Goal: Information Seeking & Learning: Learn about a topic

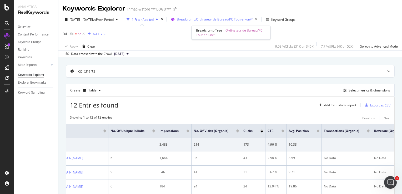
click at [205, 22] on div "Breadcrumb: Ordinateur de Bureau/PC Tout-en-un/*" at bounding box center [218, 19] width 83 height 7
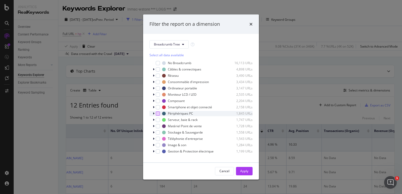
scroll to position [3, 0]
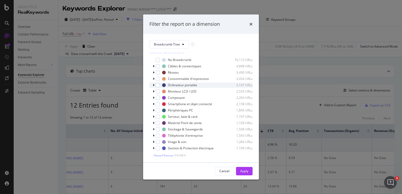
click at [153, 85] on icon "modal" at bounding box center [154, 85] width 2 height 3
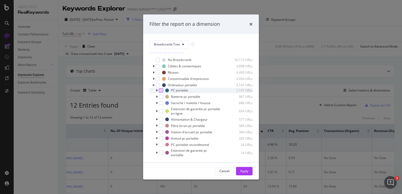
click at [162, 91] on div "modal" at bounding box center [161, 90] width 4 height 4
click at [250, 172] on button "Apply" at bounding box center [244, 171] width 17 height 8
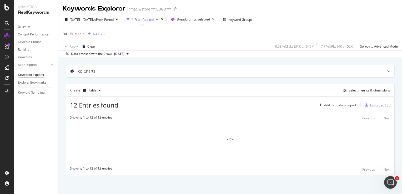
click at [80, 36] on span "hp" at bounding box center [80, 33] width 4 height 7
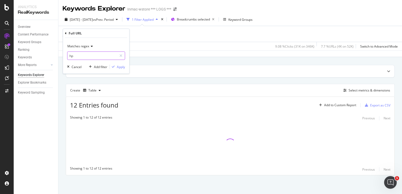
click at [86, 54] on input "hp" at bounding box center [92, 56] width 50 height 8
type input "hp 14 pouces"
click at [119, 67] on div "Apply" at bounding box center [121, 66] width 8 height 4
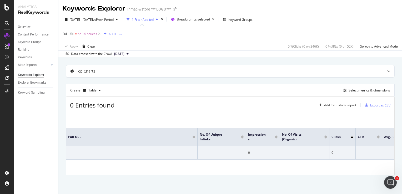
click at [93, 35] on span "hp 14 pouces" at bounding box center [87, 33] width 19 height 7
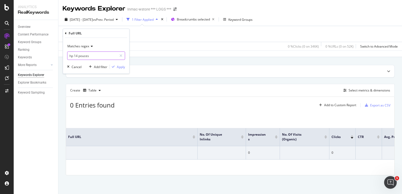
click at [92, 53] on input "hp 14 pouces" at bounding box center [92, 56] width 50 height 8
drag, startPoint x: 92, startPoint y: 53, endPoint x: 75, endPoint y: 56, distance: 17.3
click at [75, 56] on input "hp 14 pouces" at bounding box center [92, 56] width 50 height 8
type input "hp 1"
click at [114, 66] on icon "button" at bounding box center [113, 66] width 3 height 3
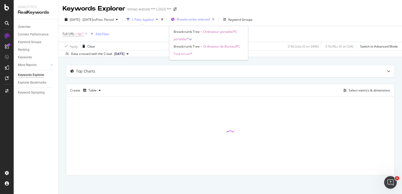
click at [193, 17] on span "Breadcrumbs selected" at bounding box center [193, 19] width 33 height 4
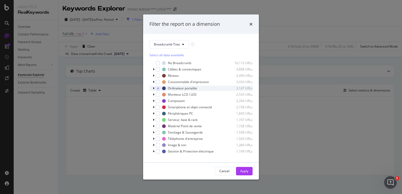
click at [152, 88] on div "Ordinateur portable 3,147 URLs" at bounding box center [200, 88] width 103 height 5
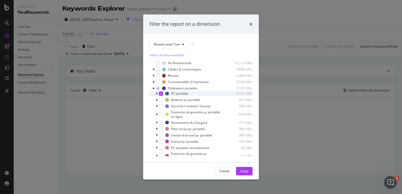
click at [156, 95] on icon "modal" at bounding box center [157, 93] width 2 height 3
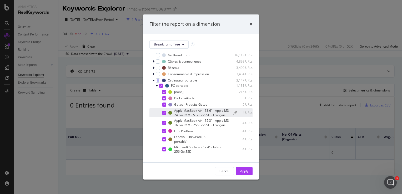
scroll to position [6, 0]
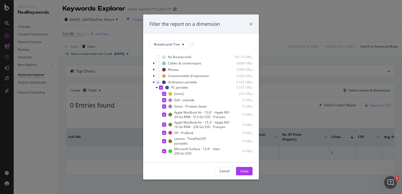
click at [252, 25] on icon "times" at bounding box center [250, 24] width 3 height 4
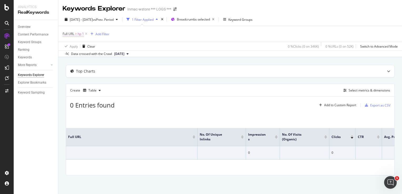
click at [83, 36] on span "hp 1" at bounding box center [81, 33] width 6 height 7
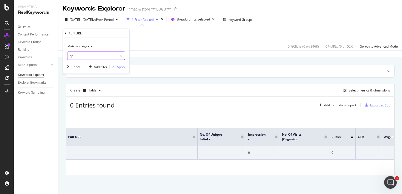
click at [94, 52] on input "hp 1" at bounding box center [92, 56] width 50 height 8
click at [94, 53] on input "hp 1" at bounding box center [92, 56] width 50 height 8
type input "hp"
click at [114, 67] on icon "button" at bounding box center [113, 66] width 3 height 3
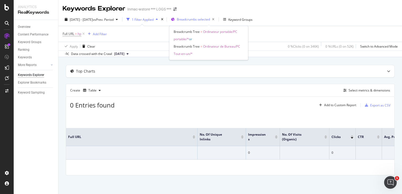
click at [214, 22] on div "Breadcrumbs selected" at bounding box center [197, 19] width 40 height 7
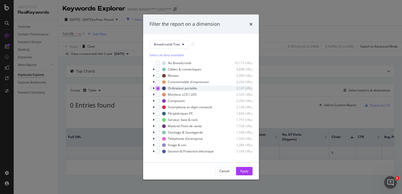
click at [158, 87] on icon "modal" at bounding box center [158, 88] width 2 height 3
click at [244, 170] on div "Apply" at bounding box center [244, 171] width 8 height 4
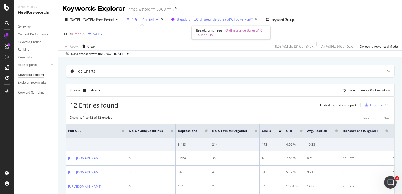
click at [202, 19] on span "Breadcrumb: Ordinateur de Bureau/PC Tout-en-un/*" at bounding box center [215, 19] width 76 height 4
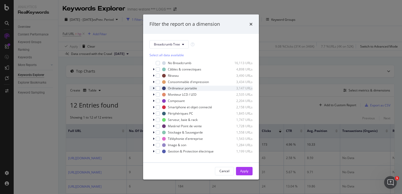
click at [154, 90] on div "modal" at bounding box center [154, 88] width 3 height 5
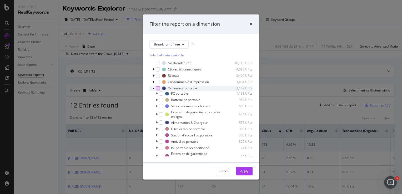
click at [159, 90] on div "modal" at bounding box center [158, 88] width 4 height 4
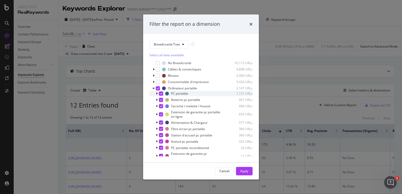
click at [160, 95] on icon "modal" at bounding box center [161, 93] width 2 height 3
click at [158, 88] on icon "modal" at bounding box center [158, 88] width 2 height 3
click at [161, 94] on div "modal" at bounding box center [161, 94] width 4 height 4
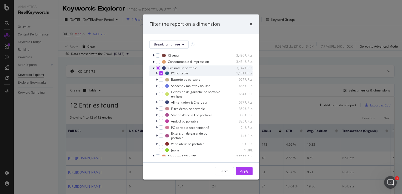
scroll to position [16, 0]
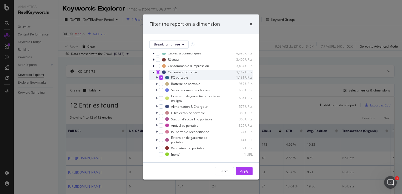
click at [157, 78] on icon "modal" at bounding box center [157, 77] width 2 height 3
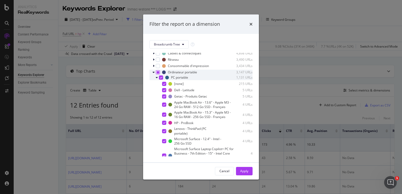
click at [157, 78] on icon "modal" at bounding box center [157, 77] width 2 height 3
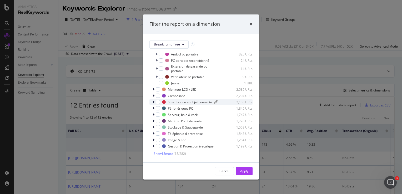
scroll to position [0, 0]
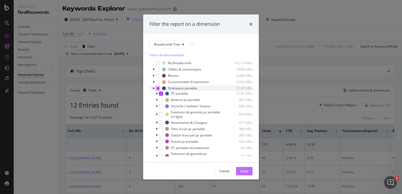
click at [240, 174] on div "Apply" at bounding box center [244, 171] width 8 height 8
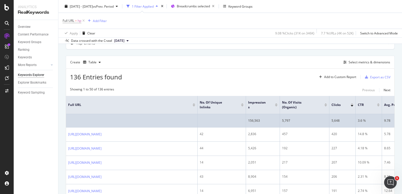
scroll to position [28, 0]
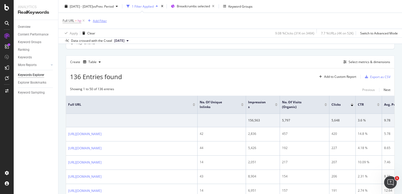
click at [92, 22] on div "button" at bounding box center [89, 20] width 7 height 3
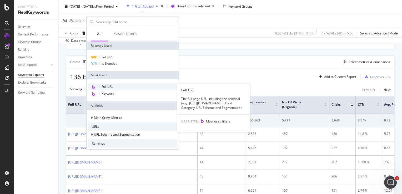
click at [110, 87] on span "Full URL" at bounding box center [108, 86] width 12 height 4
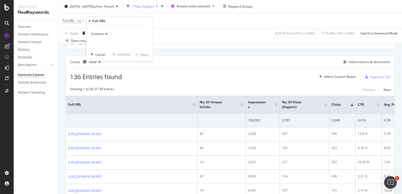
click at [107, 33] on icon at bounding box center [106, 33] width 4 height 3
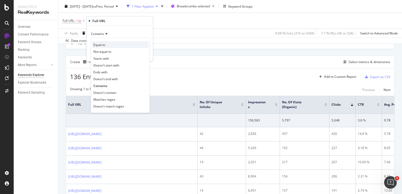
click at [104, 45] on span "Equal to" at bounding box center [99, 44] width 12 height 4
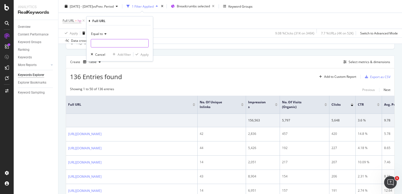
click at [104, 45] on input "text" at bounding box center [119, 43] width 57 height 8
paste input "[URL][DOMAIN_NAME]"
type input "[URL][DOMAIN_NAME]"
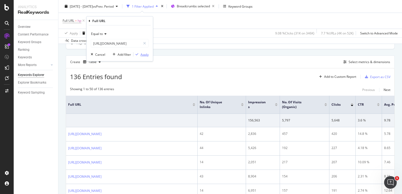
click at [141, 55] on div "Apply" at bounding box center [144, 54] width 8 height 4
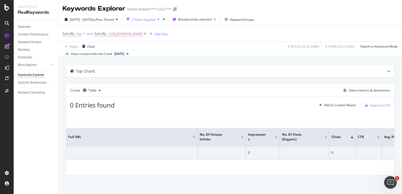
click at [147, 35] on icon at bounding box center [145, 33] width 4 height 5
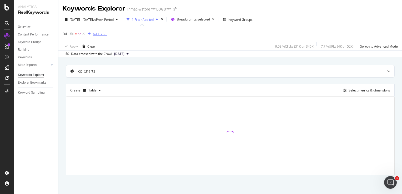
click at [97, 31] on div "Add Filter" at bounding box center [96, 34] width 21 height 6
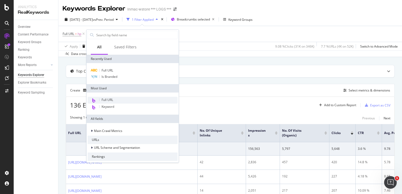
click at [112, 98] on span "Full URL" at bounding box center [108, 100] width 12 height 4
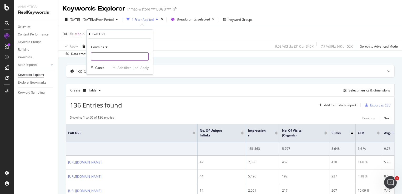
click at [110, 54] on input "text" at bounding box center [119, 56] width 57 height 8
paste input "[URL][DOMAIN_NAME]"
type input "[URL][DOMAIN_NAME]"
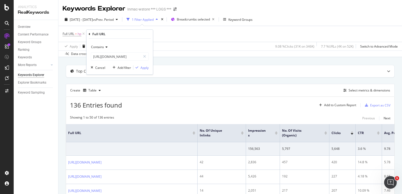
click at [98, 47] on span "Contains" at bounding box center [97, 47] width 13 height 4
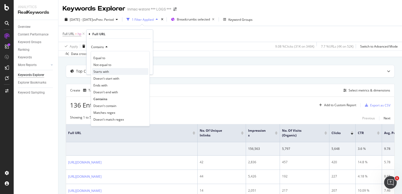
click at [98, 69] on span "Starts with" at bounding box center [101, 71] width 16 height 4
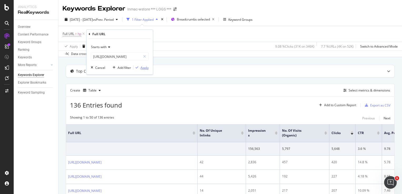
click at [143, 66] on div "Apply" at bounding box center [144, 67] width 8 height 4
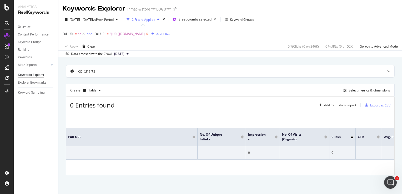
click at [149, 34] on icon at bounding box center [147, 33] width 4 height 5
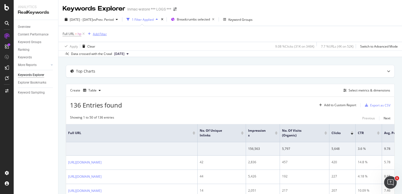
click at [97, 34] on div "Add Filter" at bounding box center [100, 34] width 14 height 4
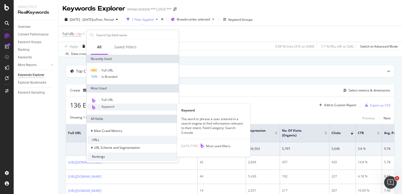
click at [102, 109] on div "Keyword" at bounding box center [133, 107] width 90 height 7
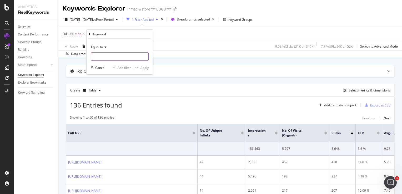
click at [92, 59] on input "text" at bounding box center [119, 56] width 57 height 8
type input "14 pouces"
click at [139, 70] on div "Equal to 14 pouces 14 pouces Cancel Add filter Apply" at bounding box center [120, 57] width 66 height 36
click at [143, 68] on div "Apply" at bounding box center [144, 67] width 8 height 4
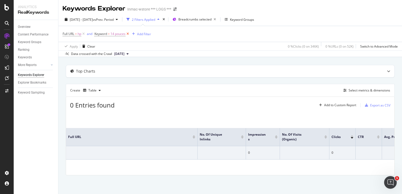
click at [127, 34] on icon at bounding box center [127, 33] width 4 height 5
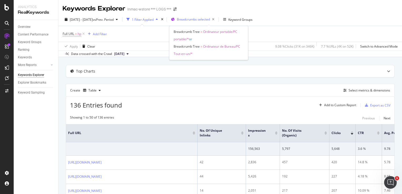
click at [202, 17] on span "Breadcrumbs selected" at bounding box center [193, 19] width 33 height 4
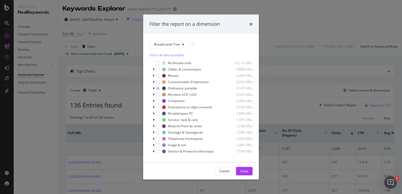
click at [250, 29] on div "Filter the report on a dimension" at bounding box center [201, 23] width 116 height 19
click at [250, 28] on div "Filter the report on a dimension" at bounding box center [201, 23] width 116 height 19
click at [250, 27] on div "times" at bounding box center [250, 24] width 3 height 7
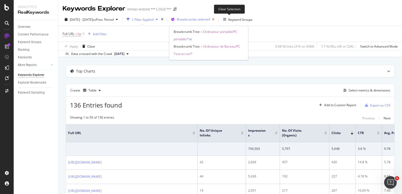
click at [216, 21] on icon "button" at bounding box center [213, 19] width 7 height 7
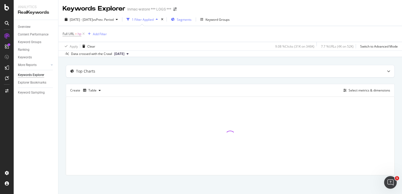
click at [191, 22] on div "Segments" at bounding box center [181, 20] width 21 height 8
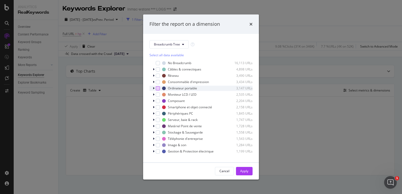
click at [159, 89] on div "modal" at bounding box center [158, 88] width 4 height 4
click at [249, 172] on button "Apply" at bounding box center [244, 171] width 17 height 8
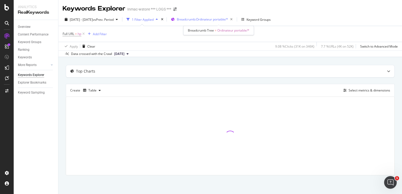
click at [214, 16] on div "Breadcrumb: Ordinateur portable/*" at bounding box center [206, 19] width 58 height 7
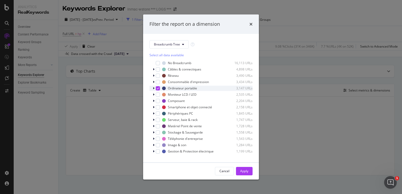
click at [157, 88] on icon "modal" at bounding box center [158, 88] width 2 height 3
click at [153, 87] on icon "modal" at bounding box center [154, 88] width 2 height 3
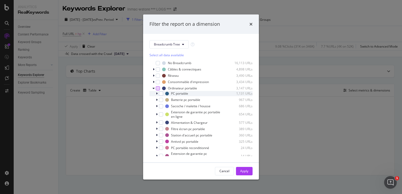
click at [160, 96] on div "PC portable 1,131 URLs" at bounding box center [200, 93] width 103 height 5
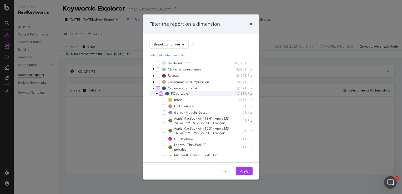
click at [160, 95] on div "modal" at bounding box center [161, 94] width 4 height 4
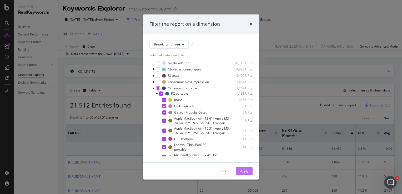
click at [241, 169] on div "Apply" at bounding box center [244, 171] width 8 height 4
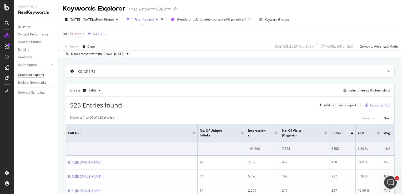
scroll to position [2, 0]
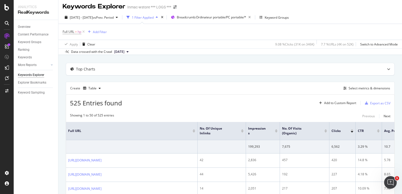
click at [103, 35] on div "Full URL = hp Add Filter" at bounding box center [85, 31] width 44 height 7
click at [103, 34] on button "Add Filter" at bounding box center [96, 32] width 21 height 6
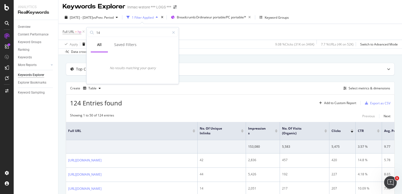
type input "1"
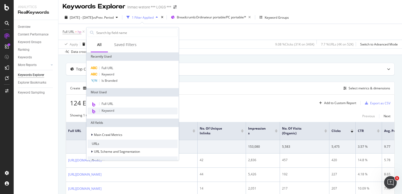
click at [106, 111] on span "Keyword" at bounding box center [108, 110] width 13 height 4
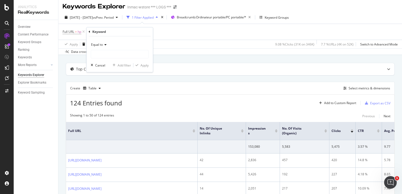
click at [128, 48] on div "Equal to" at bounding box center [120, 44] width 58 height 8
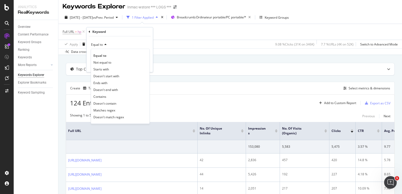
click at [129, 40] on div "Equal to" at bounding box center [120, 44] width 58 height 8
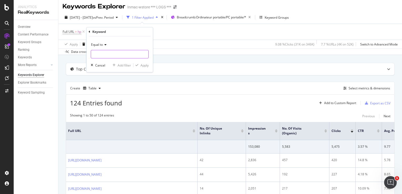
click at [113, 54] on input "text" at bounding box center [119, 54] width 57 height 8
type input "14 pouces"
click at [145, 66] on div "Apply" at bounding box center [144, 65] width 8 height 4
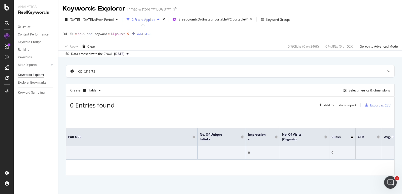
click at [129, 34] on icon at bounding box center [127, 33] width 4 height 5
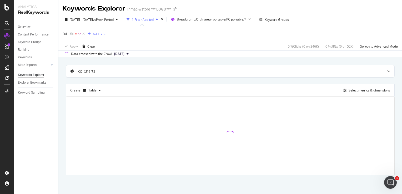
click at [73, 35] on span "Full URL" at bounding box center [69, 34] width 12 height 4
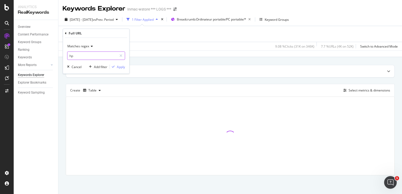
click at [83, 54] on input "hp" at bounding box center [92, 56] width 50 height 8
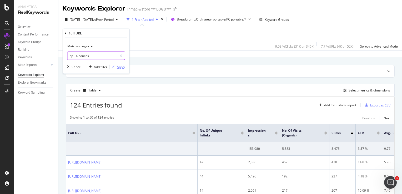
type input "hp 14 pouces"
click at [123, 67] on div "Apply" at bounding box center [121, 66] width 8 height 4
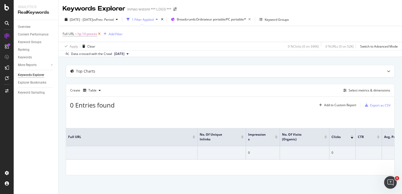
click at [100, 35] on icon at bounding box center [99, 33] width 4 height 5
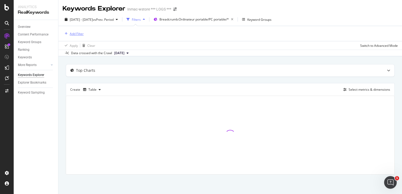
click at [77, 34] on div "Add Filter" at bounding box center [77, 34] width 14 height 4
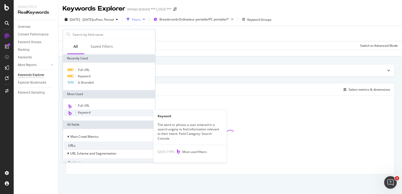
click at [79, 115] on div "Keyword" at bounding box center [109, 112] width 90 height 7
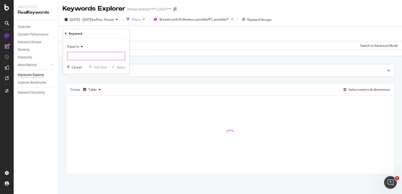
click at [73, 56] on input "text" at bounding box center [95, 56] width 57 height 8
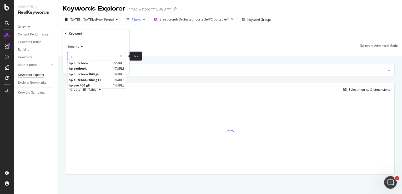
click at [84, 52] on input "hp" at bounding box center [92, 56] width 50 height 8
type input "hp"
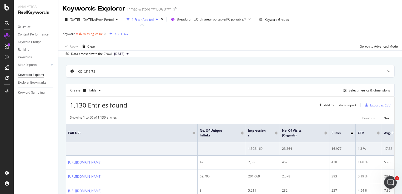
click at [150, 102] on div "1,130 Entries found Add to Custom Report Export as CSV" at bounding box center [230, 103] width 328 height 13
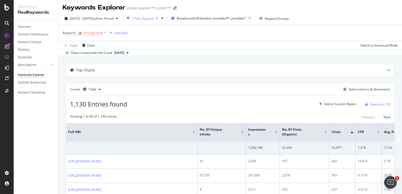
click at [93, 31] on div "missing value" at bounding box center [93, 33] width 20 height 4
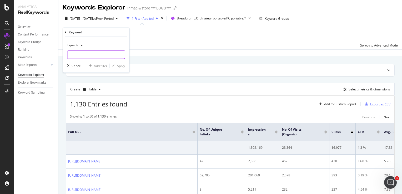
click at [87, 51] on input "text" at bounding box center [95, 54] width 57 height 8
type input "hp 14 pouces"
click at [118, 65] on div "Apply" at bounding box center [121, 65] width 8 height 4
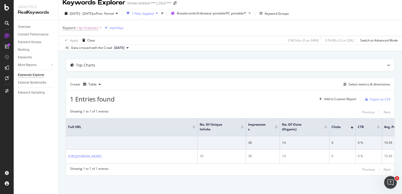
scroll to position [14, 0]
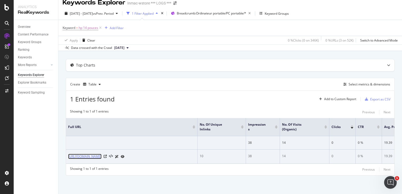
click at [102, 154] on link "[URL][DOMAIN_NAME]" at bounding box center [84, 156] width 33 height 5
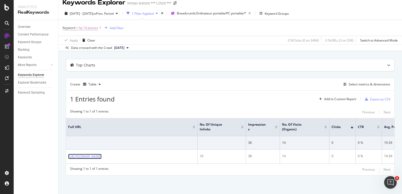
scroll to position [0, 0]
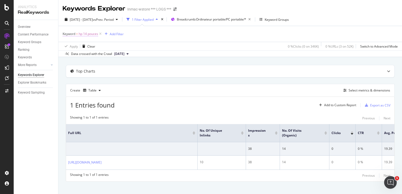
click at [90, 34] on span "hp 14 pouces" at bounding box center [88, 33] width 19 height 7
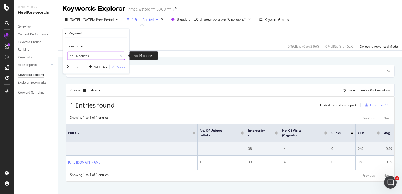
click at [87, 54] on input "hp 14 pouces" at bounding box center [92, 56] width 50 height 8
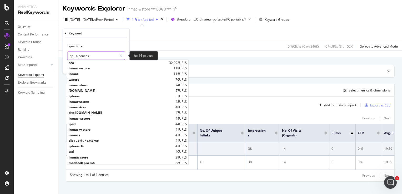
click at [87, 54] on input "hp 14 pouces" at bounding box center [92, 56] width 50 height 8
click at [87, 55] on input "hp 14 pouces" at bounding box center [92, 56] width 50 height 8
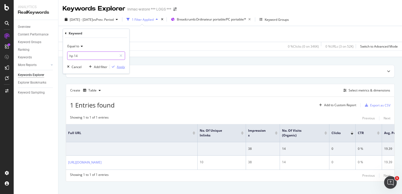
type input "hp 14"
click at [120, 64] on div "Apply" at bounding box center [121, 66] width 8 height 4
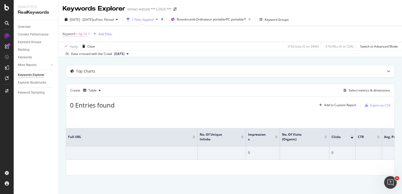
click at [73, 35] on span "Keyword" at bounding box center [69, 34] width 13 height 4
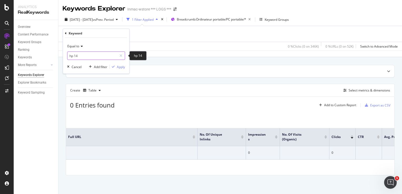
click at [93, 54] on input "hp 14" at bounding box center [92, 56] width 50 height 8
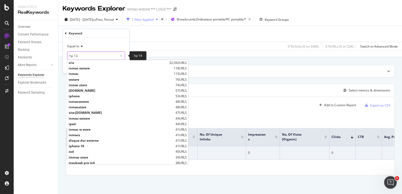
click at [93, 54] on input "hp 14" at bounding box center [92, 56] width 50 height 8
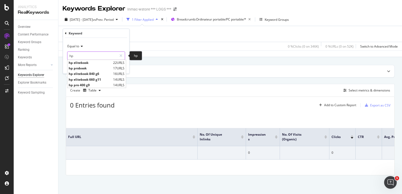
type input "hp"
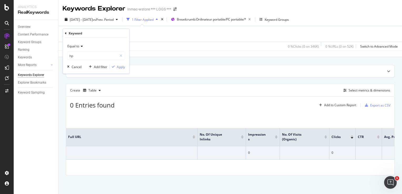
click at [65, 33] on icon at bounding box center [66, 33] width 2 height 3
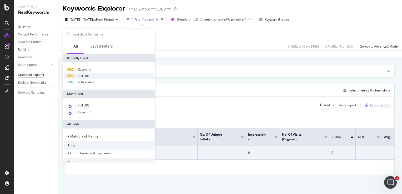
click at [85, 73] on div "Full URL" at bounding box center [109, 76] width 90 height 6
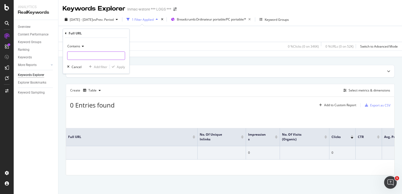
click at [79, 54] on input "text" at bounding box center [95, 56] width 57 height 8
type input "hp 14"
click at [115, 65] on div "button" at bounding box center [113, 66] width 7 height 3
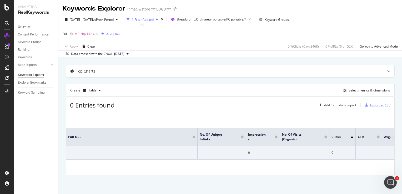
click at [82, 34] on span "^.*hp 14.*$" at bounding box center [86, 33] width 17 height 7
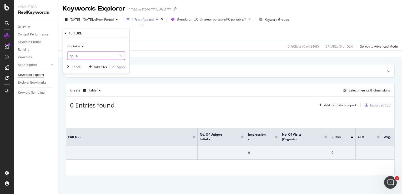
click at [81, 52] on input "hp 14" at bounding box center [92, 56] width 50 height 8
type input "hp"
click at [120, 65] on div "Apply" at bounding box center [121, 66] width 8 height 4
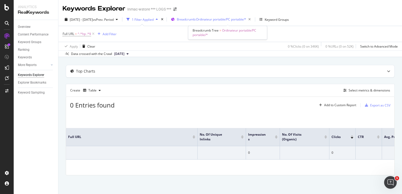
click at [212, 16] on div "Breadcrumb: Ordinateur portable/PC portable/*" at bounding box center [215, 19] width 76 height 7
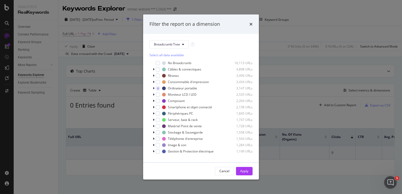
click at [249, 26] on div "Filter the report on a dimension" at bounding box center [200, 24] width 103 height 7
click at [251, 25] on icon "times" at bounding box center [250, 24] width 3 height 4
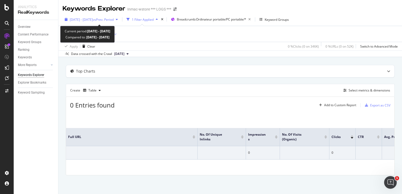
click span "[DATE] - [DATE]"
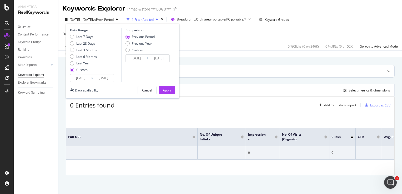
click div "Top Charts"
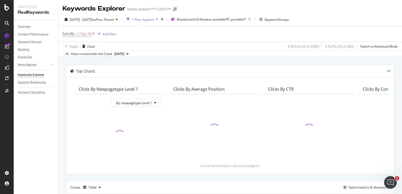
click icon
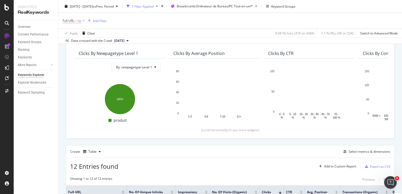
scroll to position [31, 0]
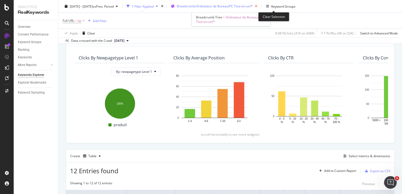
click at [259, 6] on icon "button" at bounding box center [256, 6] width 7 height 7
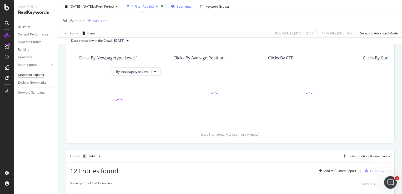
click at [191, 7] on span "Segments" at bounding box center [184, 6] width 15 height 4
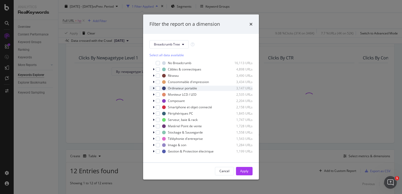
click at [153, 88] on icon "modal" at bounding box center [154, 88] width 2 height 3
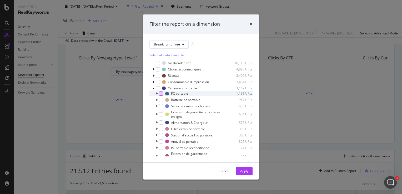
click at [160, 94] on div "modal" at bounding box center [161, 94] width 4 height 4
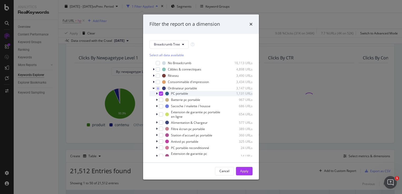
click at [157, 93] on icon "modal" at bounding box center [157, 93] width 2 height 3
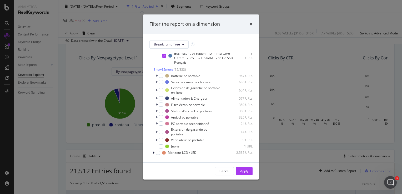
scroll to position [280, 0]
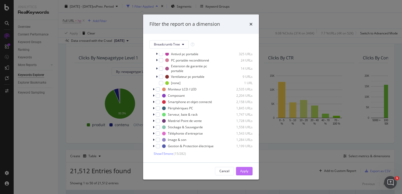
click at [245, 170] on div "Apply" at bounding box center [244, 171] width 8 height 4
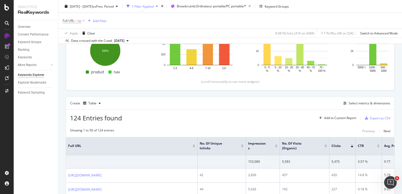
scroll to position [72, 0]
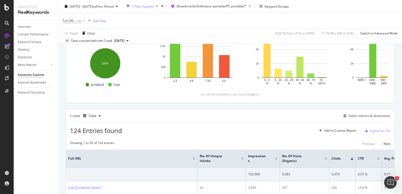
click at [66, 23] on span "Full URL = hp" at bounding box center [74, 20] width 23 height 7
click at [70, 22] on span "Full URL" at bounding box center [69, 20] width 12 height 4
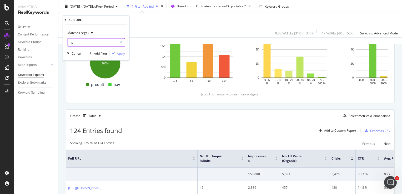
click at [87, 44] on input "hp" at bounding box center [92, 42] width 50 height 8
click at [87, 43] on input "hp" at bounding box center [92, 42] width 50 height 8
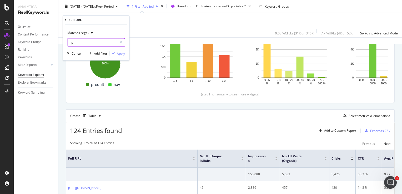
paste input "Ordinateur portable HP 14 pouces"
type input "Ordinateur portable HP 14 pouces"
click at [121, 53] on div "Apply" at bounding box center [121, 53] width 8 height 4
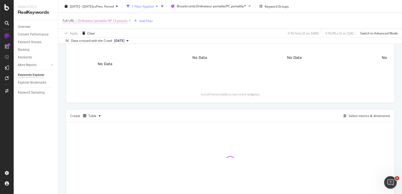
click at [116, 21] on span "Ordinateur portable HP 14 pouces" at bounding box center [103, 20] width 50 height 7
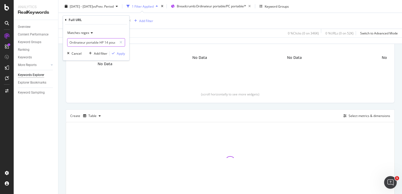
click at [88, 43] on input "Ordinateur portable HP 14 pouces" at bounding box center [92, 42] width 50 height 8
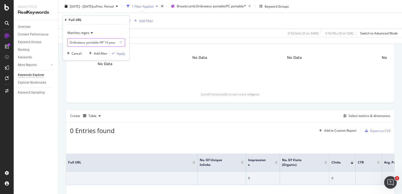
click at [88, 43] on input "Ordinateur portable HP 14 pouces" at bounding box center [92, 42] width 50 height 8
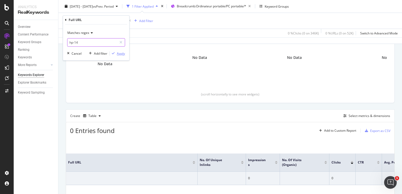
type input "hp-14"
click at [120, 54] on div "Apply" at bounding box center [121, 53] width 8 height 4
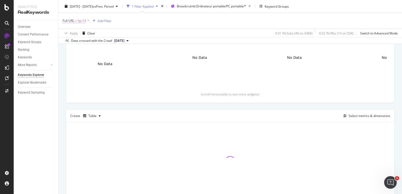
click at [77, 20] on span "Full URL = hp-14" at bounding box center [74, 20] width 23 height 5
click at [92, 42] on input "hp-14" at bounding box center [92, 42] width 50 height 8
type input "hp"
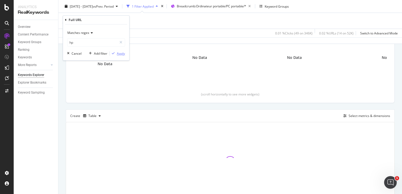
click at [116, 54] on div "button" at bounding box center [113, 53] width 7 height 3
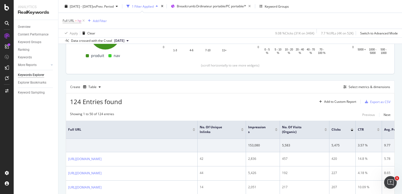
scroll to position [100, 0]
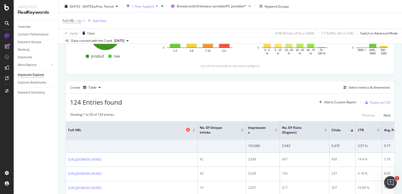
click at [73, 129] on span "Full URL" at bounding box center [126, 130] width 117 height 5
click at [282, 7] on div "Keyword Groups" at bounding box center [277, 6] width 24 height 4
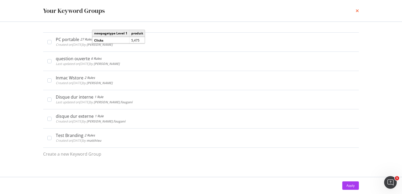
click at [358, 11] on icon "times" at bounding box center [357, 11] width 3 height 4
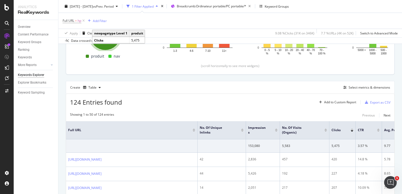
scroll to position [53, 0]
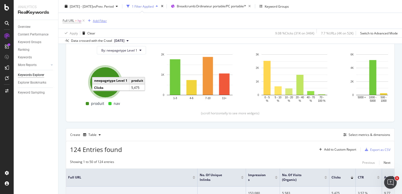
click at [92, 23] on div "Add Filter" at bounding box center [96, 21] width 21 height 6
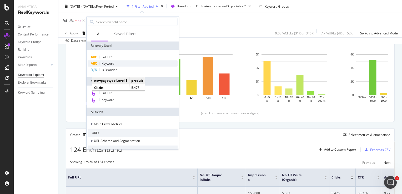
click at [125, 64] on div "Keyword" at bounding box center [133, 63] width 90 height 6
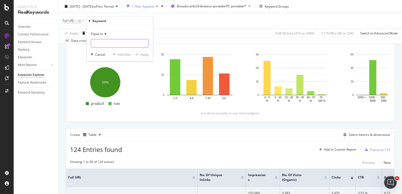
click at [116, 46] on input "text" at bounding box center [119, 43] width 57 height 8
type input "14 pouces"
click at [141, 53] on div "Apply" at bounding box center [144, 54] width 8 height 4
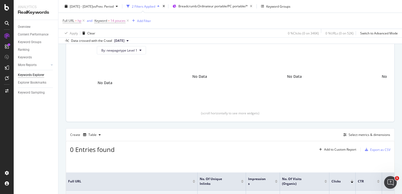
click at [141, 55] on div "By: newpagetype Level 1 No Data" at bounding box center [105, 76] width 90 height 69
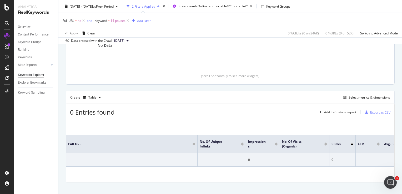
scroll to position [96, 0]
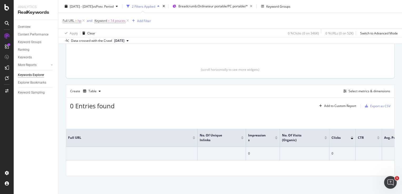
drag, startPoint x: 144, startPoint y: 61, endPoint x: 145, endPoint y: 55, distance: 6.1
click at [145, 55] on div "By: newpagetype Level 1 No Data" at bounding box center [105, 32] width 90 height 69
click at [145, 61] on div "By: newpagetype Level 1 No Data" at bounding box center [105, 32] width 90 height 69
click at [115, 20] on span "14 pouces" at bounding box center [117, 20] width 15 height 7
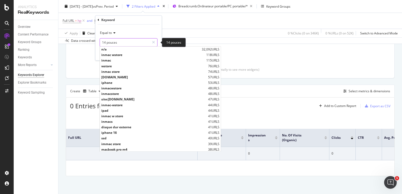
click at [107, 39] on input "14 pouces" at bounding box center [125, 42] width 50 height 8
click at [109, 34] on span "Equal to" at bounding box center [106, 33] width 12 height 4
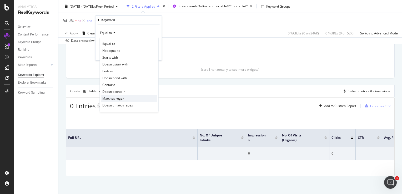
click at [118, 99] on span "Matches regex" at bounding box center [113, 98] width 22 height 4
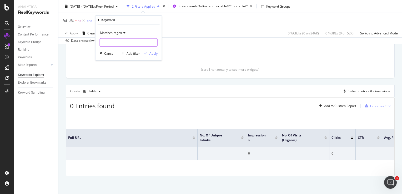
click at [122, 45] on input "text" at bounding box center [128, 42] width 57 height 8
type input "14 pouces"
click at [157, 54] on div "Apply" at bounding box center [153, 53] width 8 height 4
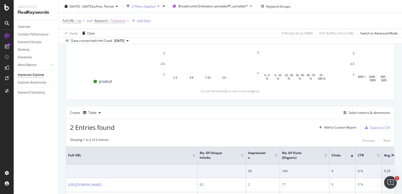
scroll to position [70, 0]
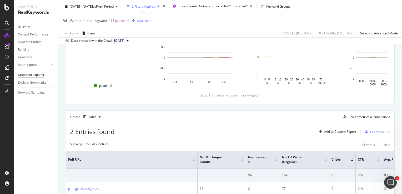
click at [119, 23] on span "14 pouces" at bounding box center [117, 20] width 15 height 7
click at [154, 44] on icon at bounding box center [153, 43] width 3 height 4
click at [83, 21] on icon at bounding box center [83, 20] width 4 height 5
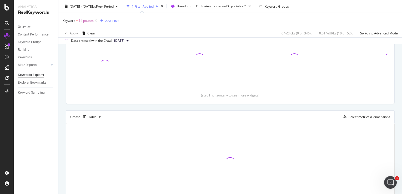
click at [84, 22] on span "14 pouces" at bounding box center [86, 20] width 15 height 7
click at [107, 45] on input "14 pouces" at bounding box center [92, 42] width 50 height 8
type input "hp"
click at [107, 45] on input "hp" at bounding box center [92, 42] width 50 height 8
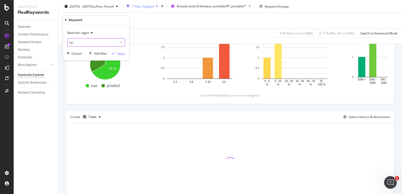
click at [105, 45] on input "hp" at bounding box center [92, 42] width 50 height 8
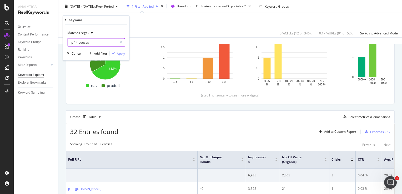
type input "hp 14 pouces"
click at [115, 54] on div "button" at bounding box center [113, 53] width 7 height 3
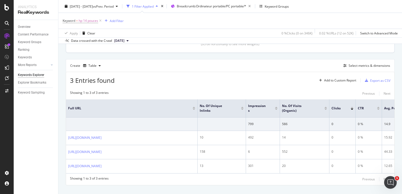
scroll to position [123, 0]
click at [144, 98] on th "Full URL" at bounding box center [131, 107] width 131 height 18
click at [87, 21] on span "hp 14 pouces" at bounding box center [88, 20] width 19 height 7
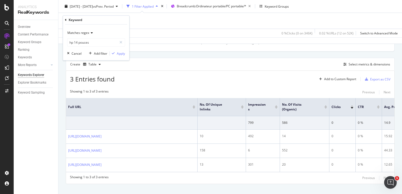
click at [88, 25] on div "Matches regex hp 14 pouces Cancel Add filter Apply" at bounding box center [96, 43] width 66 height 36
click at [73, 51] on button "Cancel" at bounding box center [73, 53] width 17 height 5
click at [101, 21] on icon at bounding box center [100, 20] width 4 height 5
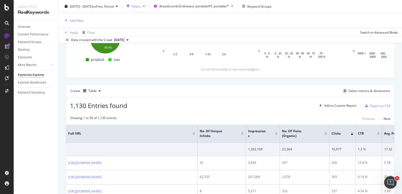
scroll to position [122, 0]
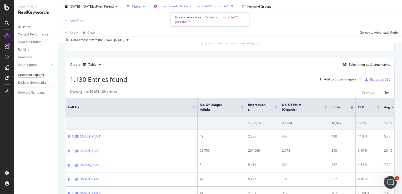
click at [222, 7] on span "Breadcrumb: Ordinateur portable/PC portable/*" at bounding box center [193, 6] width 69 height 4
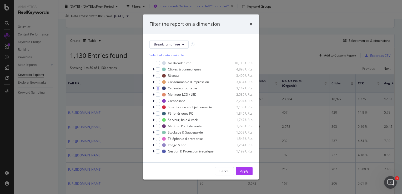
scroll to position [98, 0]
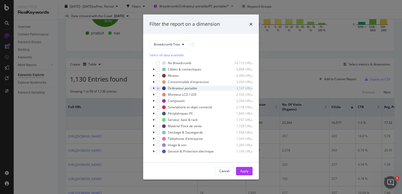
click at [154, 88] on icon "modal" at bounding box center [154, 88] width 2 height 3
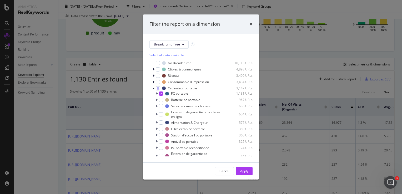
click at [280, 81] on div "Filter the report on a dimension Breadcrumb Tree Select all data available No B…" at bounding box center [201, 97] width 402 height 194
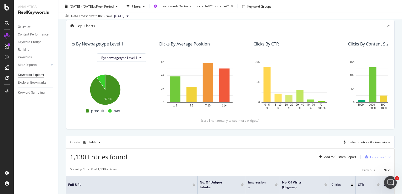
scroll to position [0, 0]
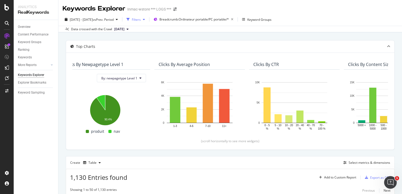
click at [130, 19] on icon "button" at bounding box center [127, 19] width 3 height 3
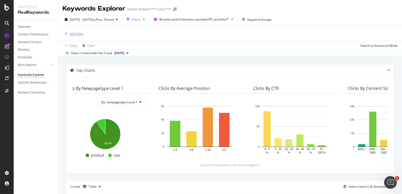
click at [75, 35] on div "Add Filter" at bounding box center [77, 34] width 14 height 4
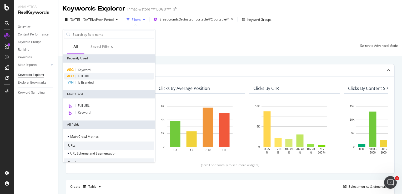
click at [86, 77] on span "Full URL" at bounding box center [84, 76] width 12 height 4
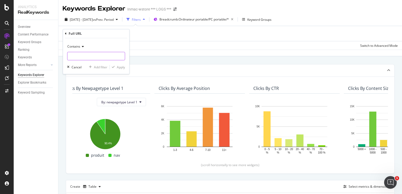
click at [78, 55] on input "text" at bounding box center [95, 56] width 57 height 8
type input "hp"
click at [79, 46] on span "Contains" at bounding box center [73, 46] width 13 height 4
click at [115, 34] on div "Full URL" at bounding box center [96, 33] width 62 height 9
click at [119, 67] on div "Apply" at bounding box center [121, 67] width 8 height 4
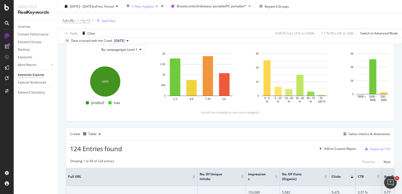
scroll to position [48, 0]
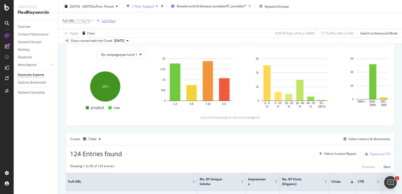
click at [114, 20] on div "Add Filter" at bounding box center [109, 20] width 14 height 4
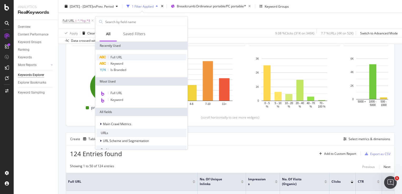
click at [126, 58] on div "Full URL" at bounding box center [142, 57] width 90 height 6
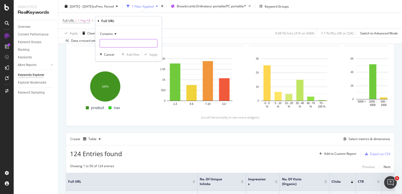
click at [119, 44] on input "text" at bounding box center [128, 43] width 57 height 8
type input "14"
click at [152, 55] on div "Apply" at bounding box center [153, 54] width 8 height 4
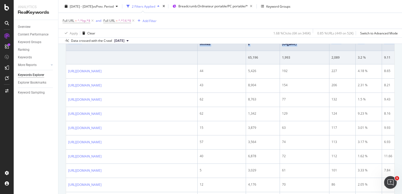
scroll to position [182, 0]
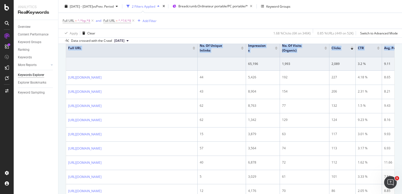
drag, startPoint x: 402, startPoint y: 35, endPoint x: 404, endPoint y: 47, distance: 11.9
click at [402, 47] on html "Analytics RealKeywords Overview Content Performance Keyword Groups Ranking Keyw…" at bounding box center [201, 97] width 402 height 194
click at [175, 53] on th "Full URL" at bounding box center [131, 48] width 131 height 18
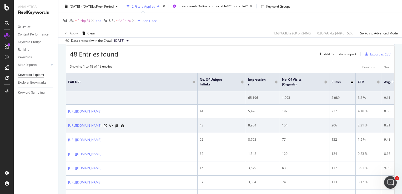
scroll to position [147, 0]
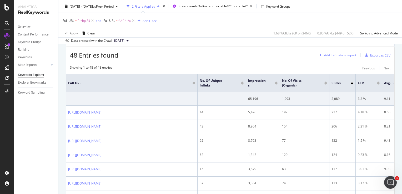
click at [341, 55] on div "Add to Custom Report" at bounding box center [340, 55] width 32 height 3
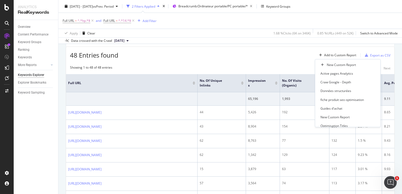
click at [354, 44] on div "Create Table Select metrics & dimensions" at bounding box center [230, 40] width 329 height 13
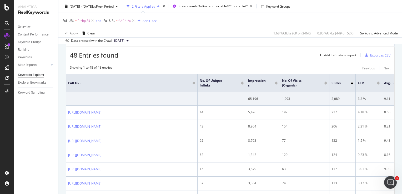
click at [354, 44] on div "Create Table Select metrics & dimensions" at bounding box center [230, 40] width 329 height 13
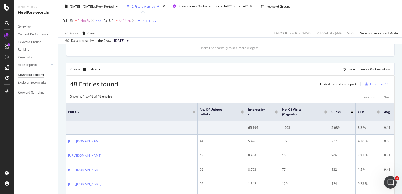
scroll to position [117, 0]
click at [359, 68] on div "Select metrics & dimensions" at bounding box center [365, 71] width 49 height 6
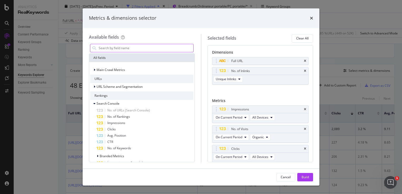
click at [152, 47] on input "modal" at bounding box center [145, 48] width 95 height 8
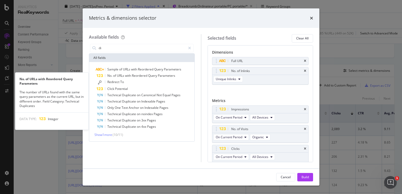
type input "d"
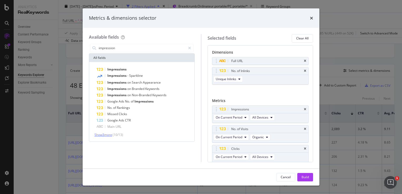
type input "impression"
click at [102, 134] on span "Show 3 more" at bounding box center [103, 135] width 18 height 4
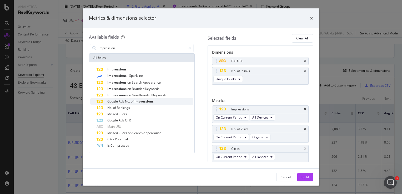
click at [120, 99] on span "Ads" at bounding box center [122, 101] width 6 height 4
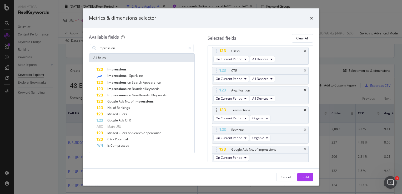
scroll to position [113, 0]
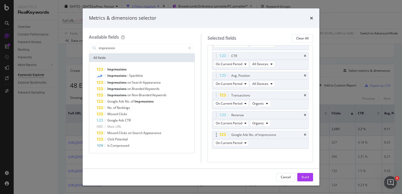
click at [301, 135] on div "Google Ads No. of Impressions" at bounding box center [260, 134] width 96 height 7
click at [304, 135] on icon "times" at bounding box center [305, 134] width 2 height 3
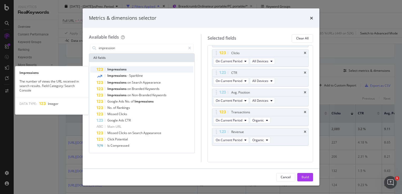
click at [116, 67] on div "Impressions" at bounding box center [145, 69] width 97 height 6
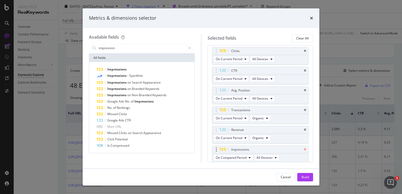
scroll to position [115, 0]
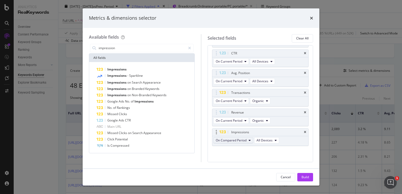
click at [245, 139] on span "On Compared Period" at bounding box center [231, 140] width 31 height 4
click at [240, 176] on span "Diff. between Periods - Value" at bounding box center [242, 177] width 51 height 5
click at [274, 138] on span "All Devices" at bounding box center [276, 140] width 16 height 4
click at [305, 175] on div "Build" at bounding box center [304, 177] width 7 height 4
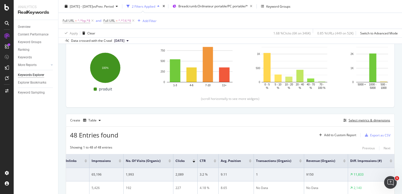
scroll to position [0, 150]
drag, startPoint x: 373, startPoint y: 161, endPoint x: 356, endPoint y: 160, distance: 17.4
click at [356, 160] on span "Diff. Impressions (#)" at bounding box center [366, 161] width 32 height 5
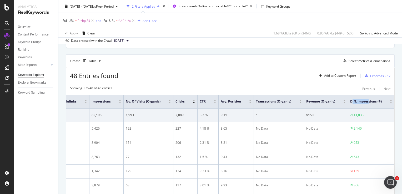
scroll to position [0, 159]
click at [389, 102] on div at bounding box center [390, 102] width 3 height 1
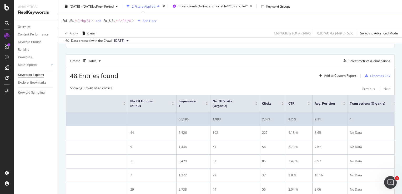
scroll to position [0, 167]
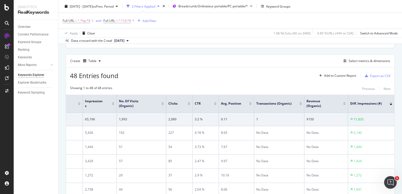
click at [389, 102] on div at bounding box center [390, 102] width 3 height 1
